Goal: Navigation & Orientation: Find specific page/section

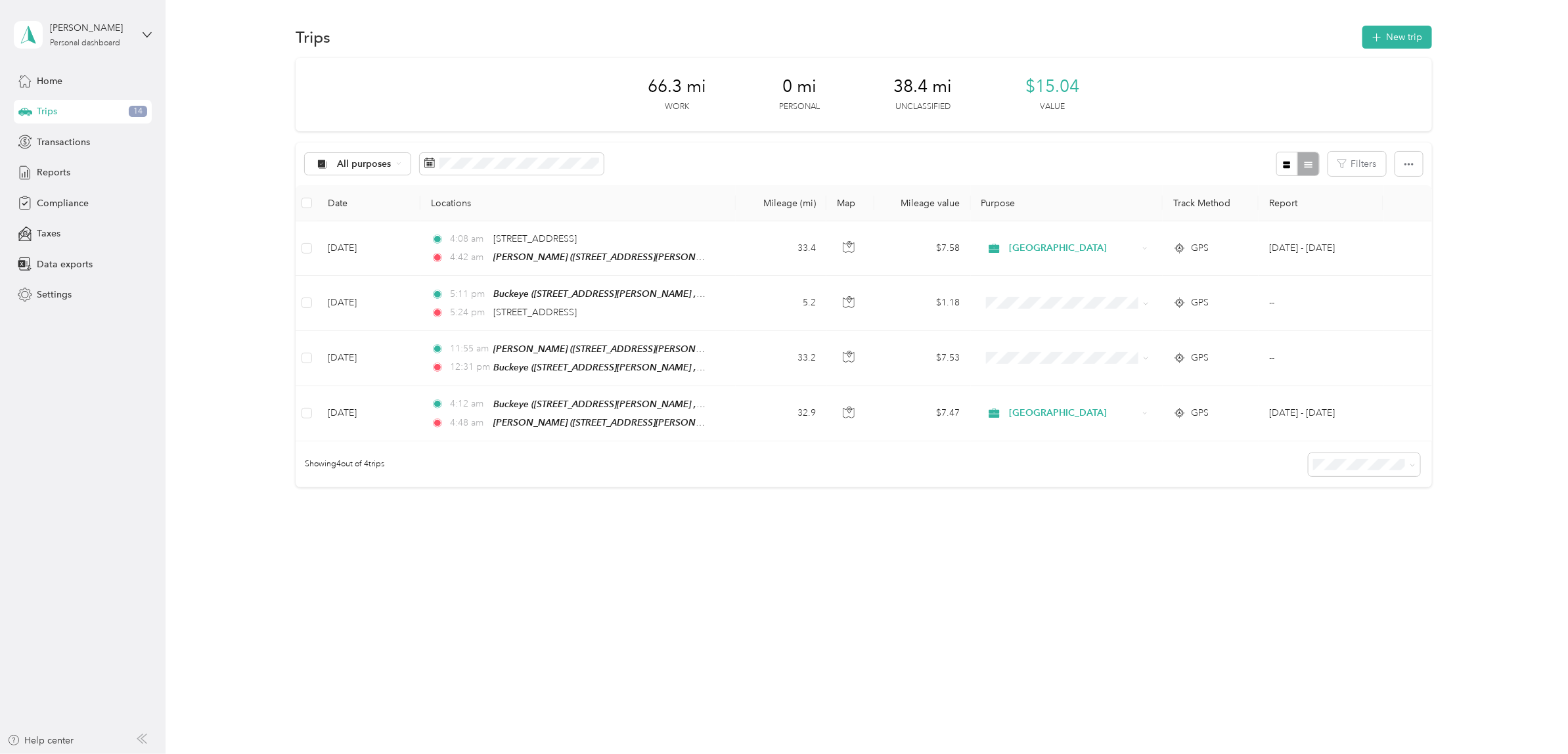
click at [522, 71] on div "66.3 mi Work 0 mi Personal 38.4 mi Unclassified $15.04 Value" at bounding box center [864, 94] width 1136 height 74
click at [81, 145] on span "Transactions" at bounding box center [64, 142] width 53 height 14
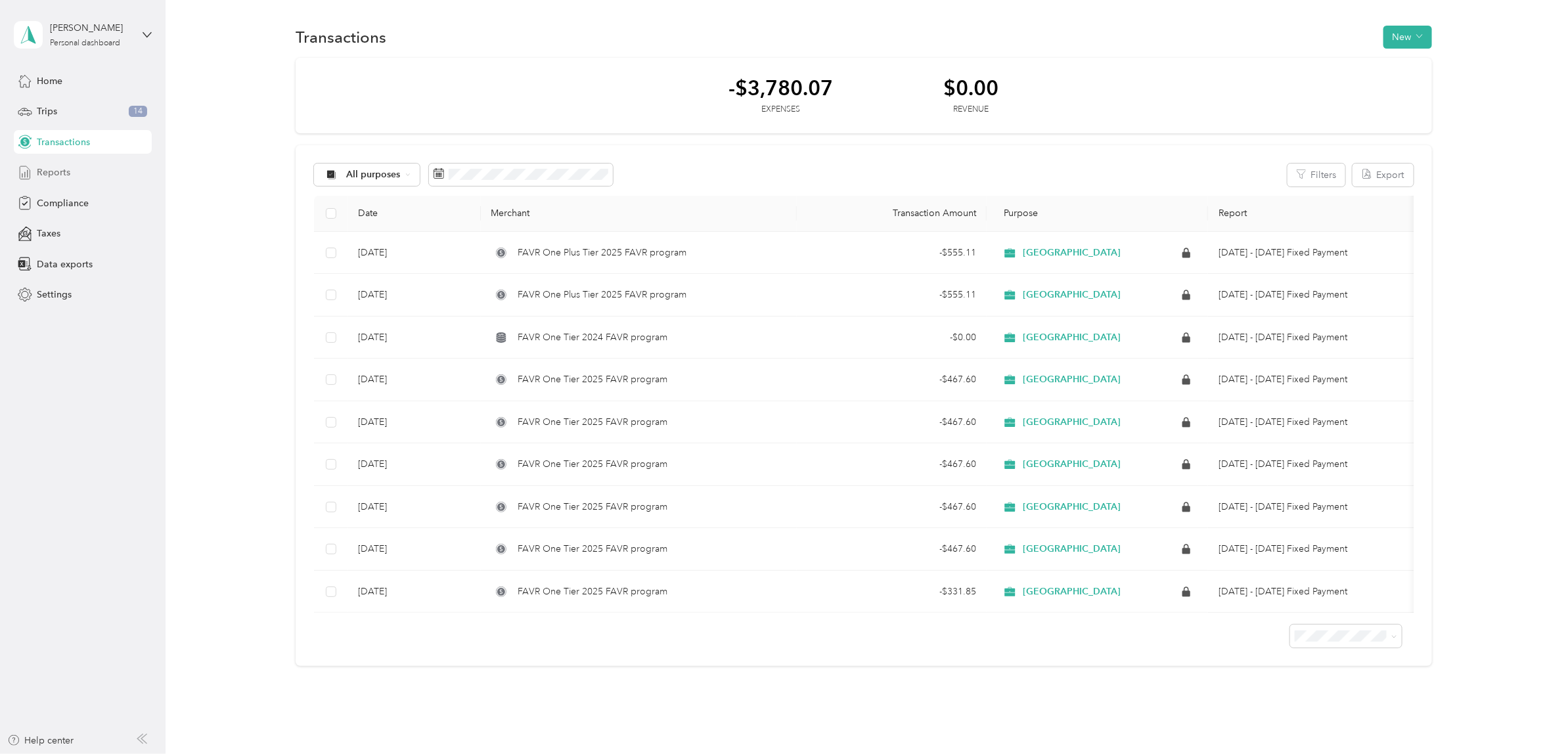
click at [60, 175] on span "Reports" at bounding box center [53, 172] width 34 height 14
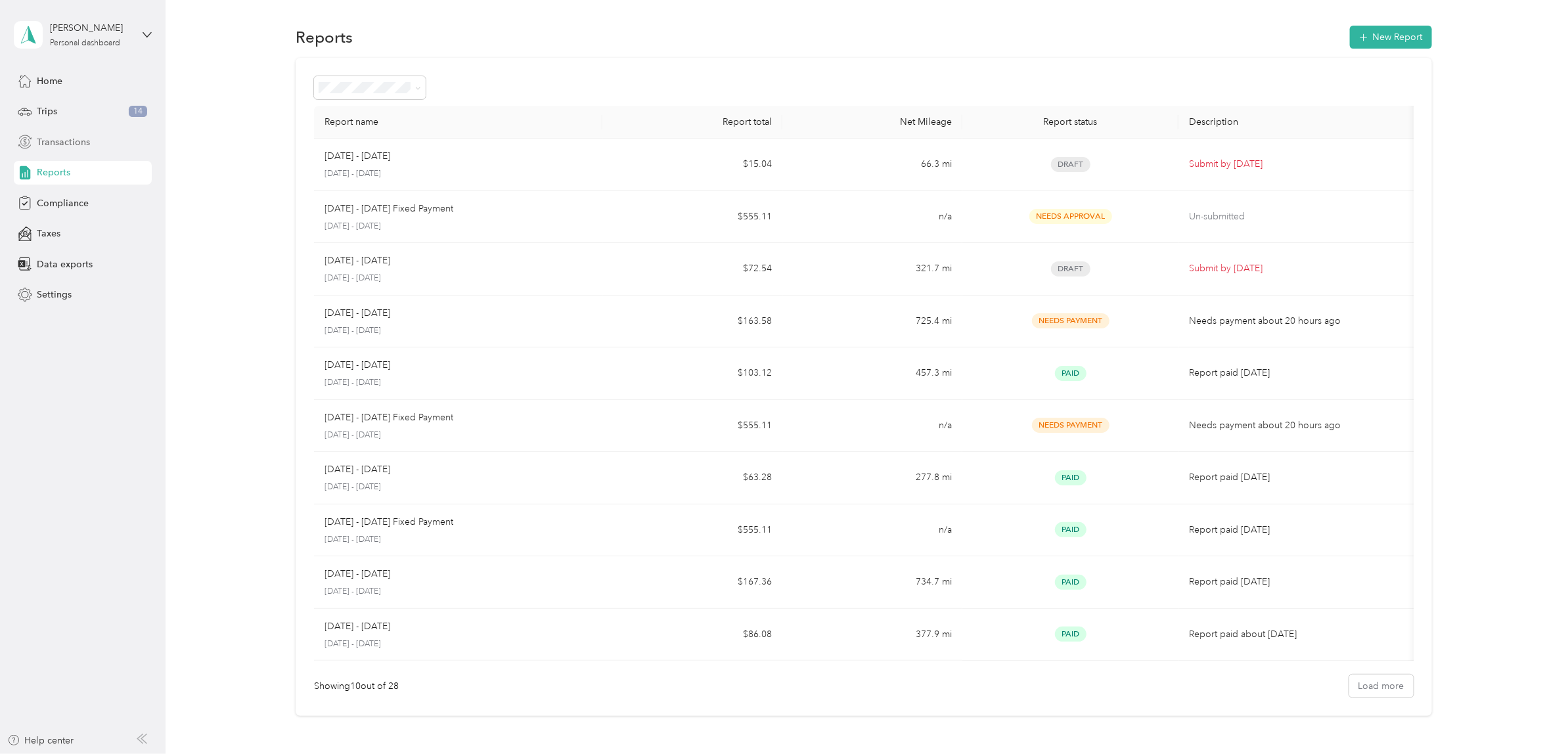
click at [70, 138] on span "Transactions" at bounding box center [64, 142] width 53 height 14
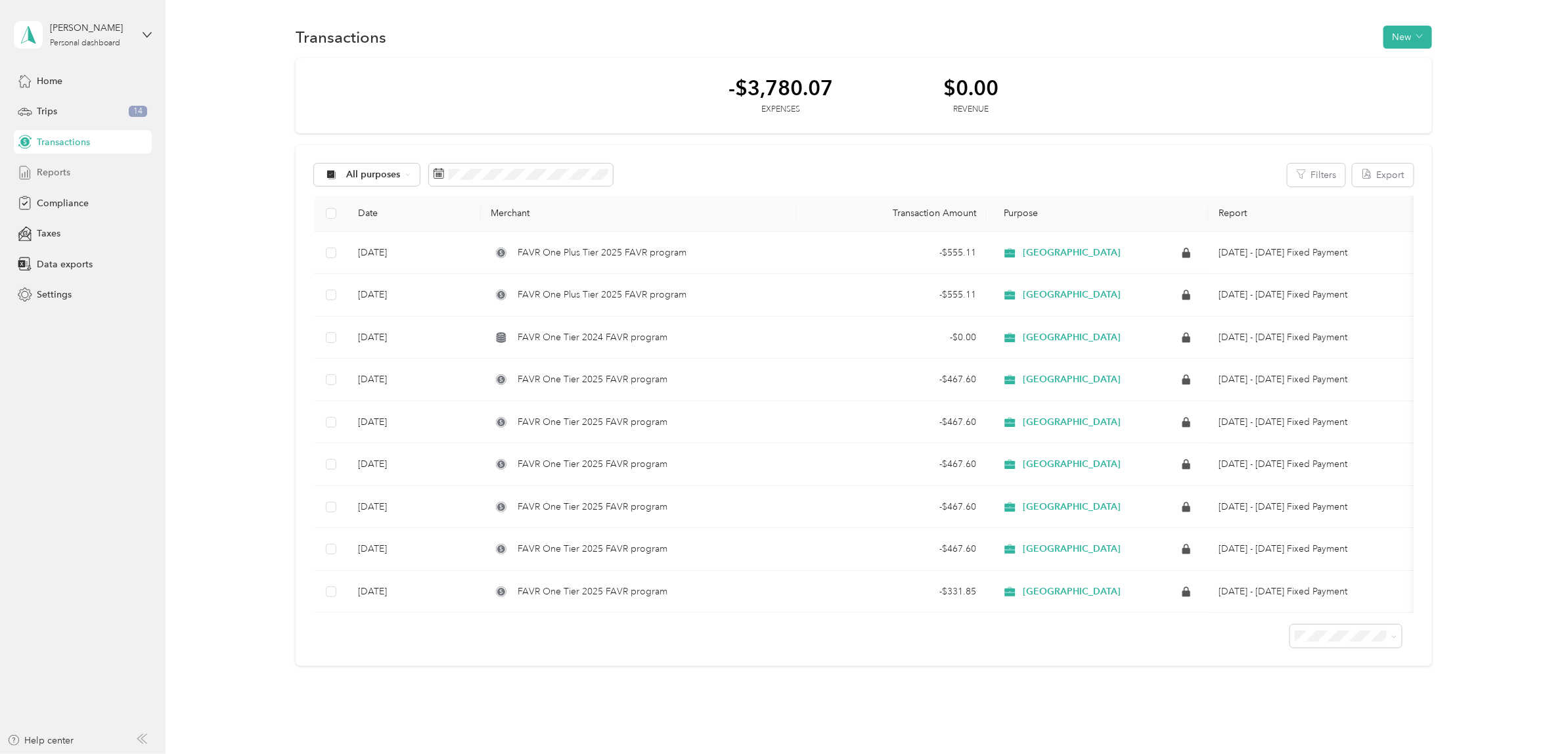
click at [60, 172] on span "Reports" at bounding box center [53, 172] width 34 height 14
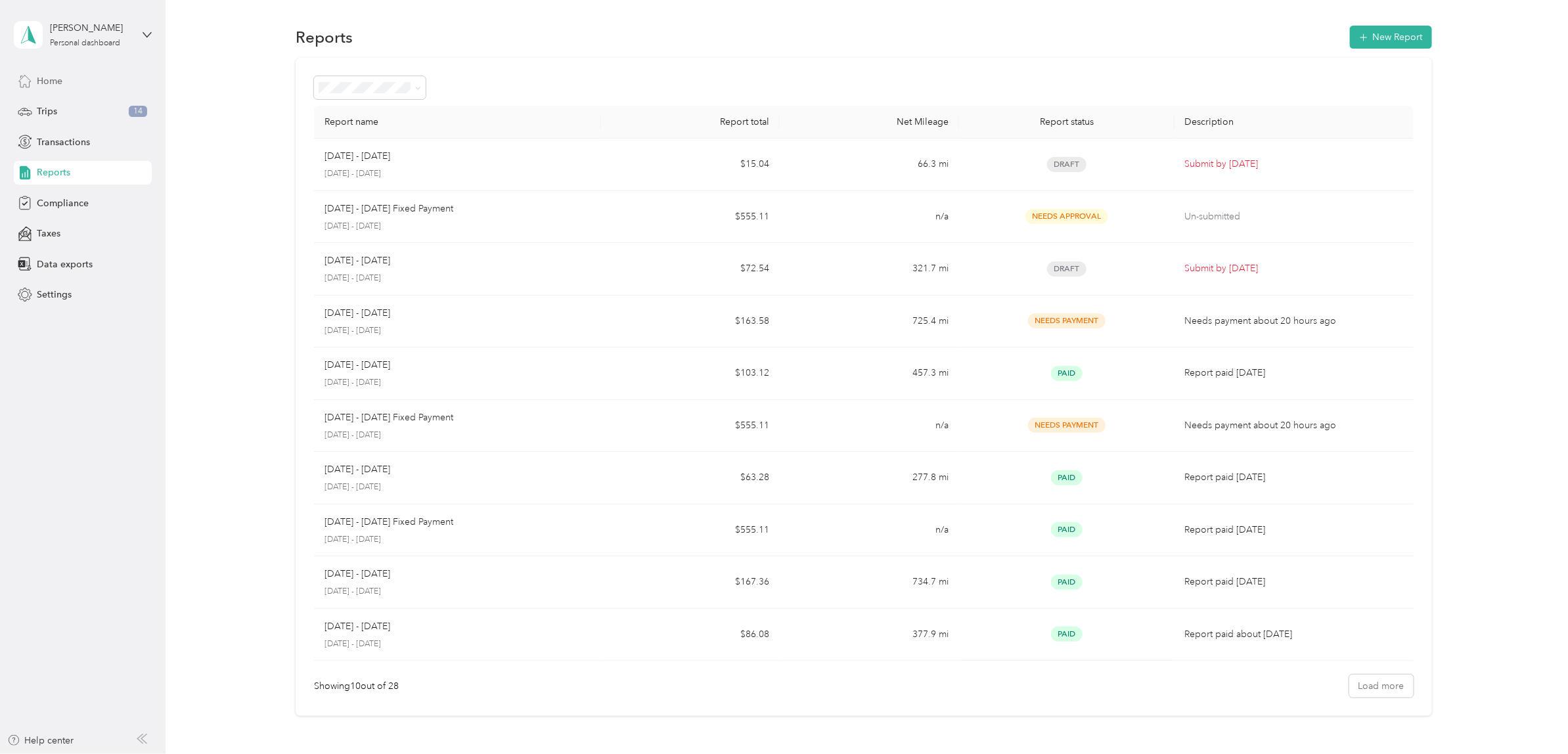
click at [46, 76] on span "Home" at bounding box center [50, 81] width 26 height 14
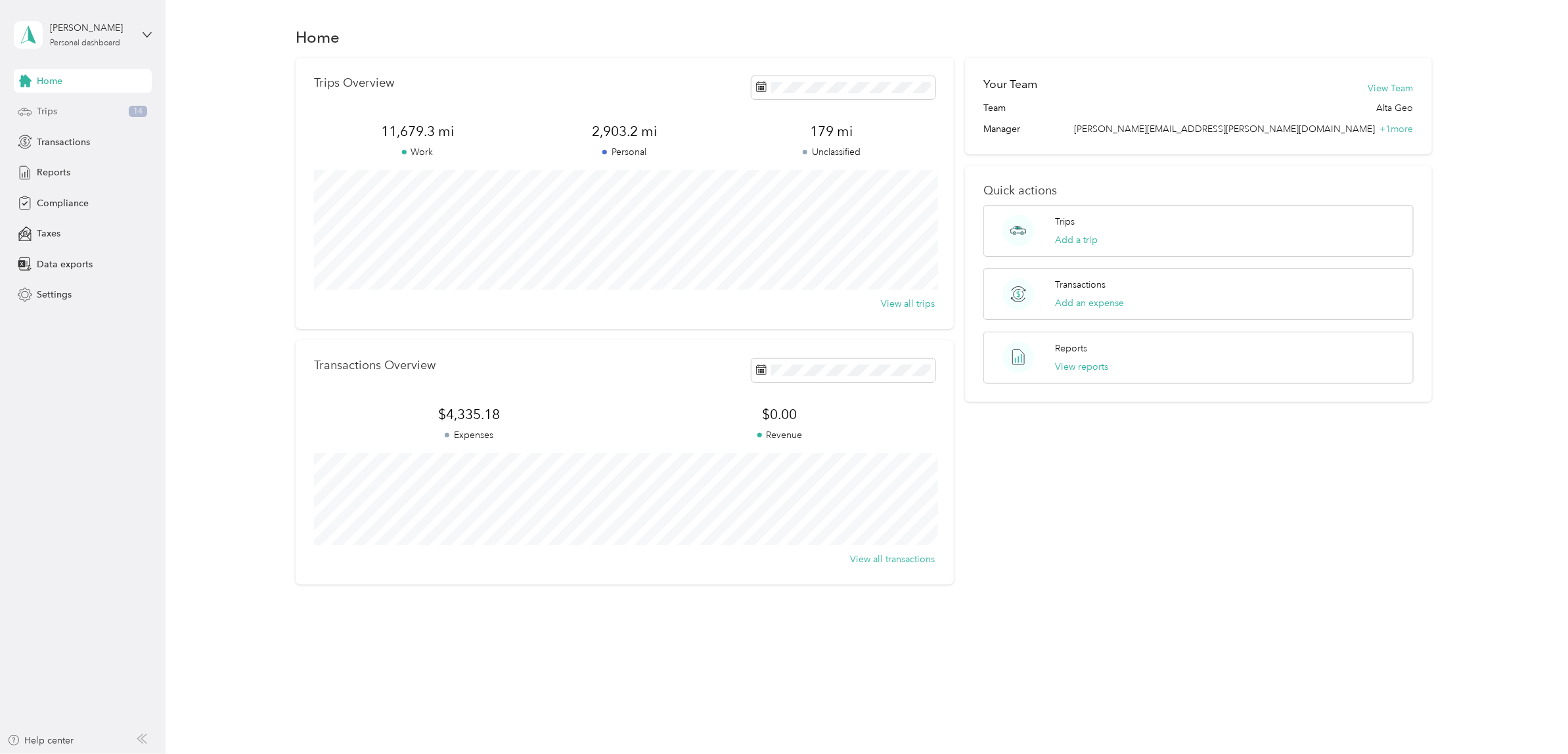
click at [54, 107] on span "Trips" at bounding box center [47, 112] width 20 height 14
